Goal: Transaction & Acquisition: Book appointment/travel/reservation

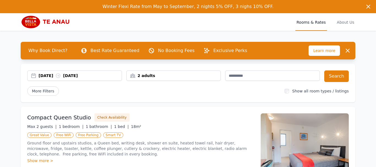
click at [59, 77] on div "[DATE] [DATE]" at bounding box center [80, 76] width 83 height 6
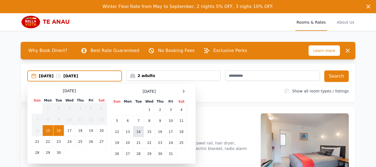
click at [139, 131] on td "14" at bounding box center [138, 131] width 11 height 11
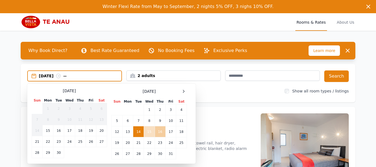
click at [158, 132] on td "16" at bounding box center [160, 131] width 11 height 11
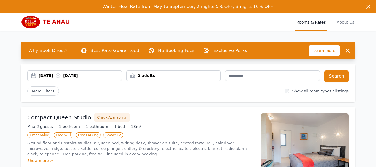
click at [185, 79] on div "2 adults" at bounding box center [173, 75] width 95 height 10
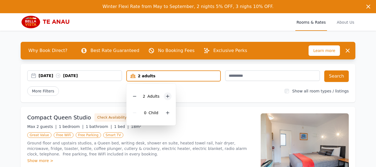
click at [167, 94] on div at bounding box center [168, 96] width 8 height 8
click at [209, 98] on div "[DATE] [DATE] 3 adults 3 Adult s 0 Child Search More Filters Show all room type…" at bounding box center [188, 83] width 335 height 39
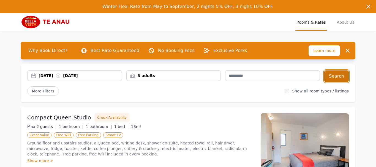
click at [336, 78] on button "Search" at bounding box center [336, 76] width 24 height 12
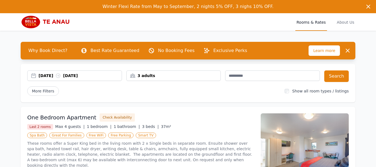
click at [1, 114] on div "Winter Flexi Rate from May to September, 2 nights 5% OFF, 3 nighs 10% OFF. Wint…" at bounding box center [188, 168] width 376 height 336
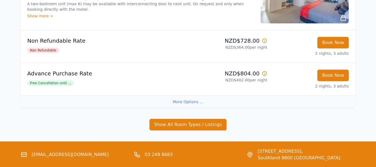
scroll to position [195, 0]
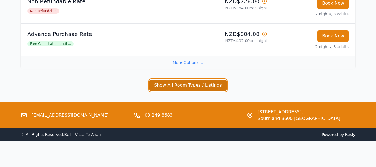
click at [176, 91] on button "Show All Room Types / Listings" at bounding box center [187, 86] width 77 height 12
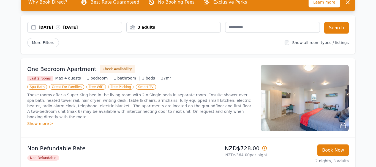
scroll to position [206, 0]
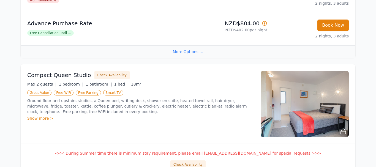
click at [175, 56] on div "More Options ..." at bounding box center [188, 51] width 335 height 12
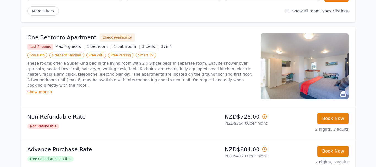
scroll to position [91, 0]
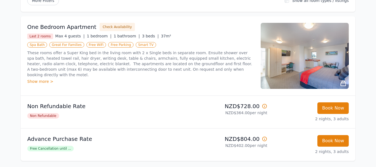
click at [30, 79] on div "Show more >" at bounding box center [140, 82] width 227 height 6
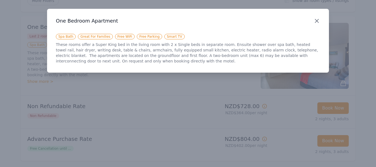
click at [316, 19] on icon "button" at bounding box center [316, 21] width 7 height 7
